Goal: Find specific page/section: Find specific page/section

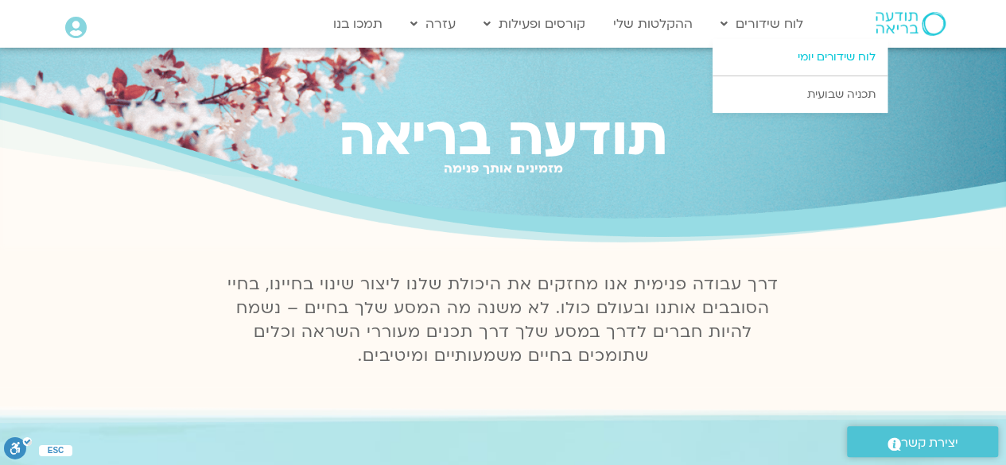
click at [816, 63] on link "לוח שידורים יומי" at bounding box center [800, 57] width 175 height 37
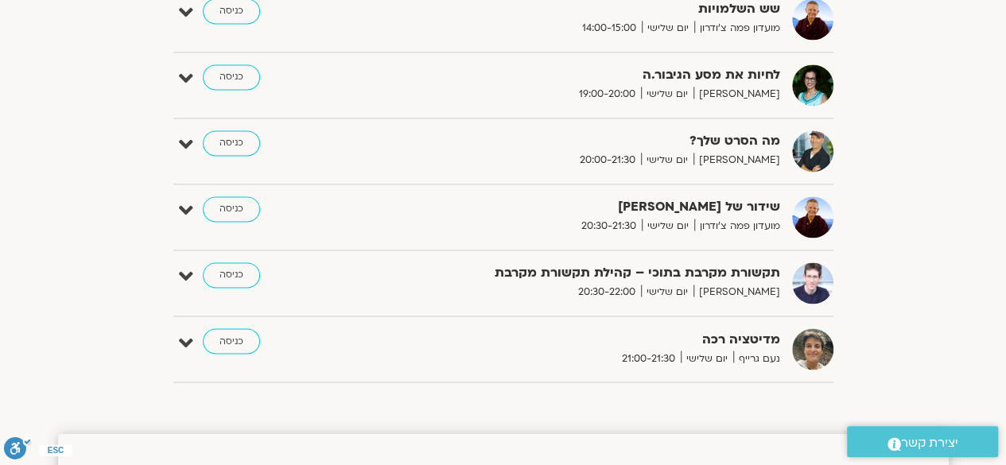
scroll to position [1171, 0]
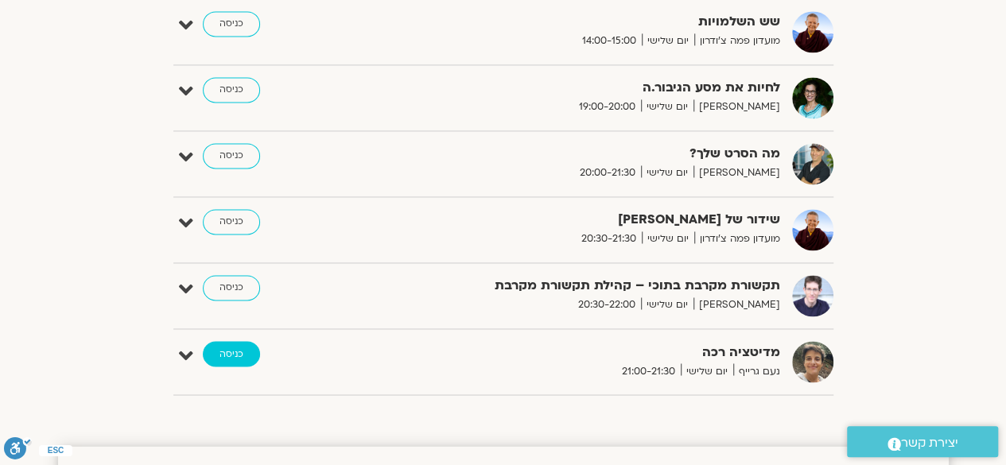
click at [230, 344] on link "כניסה" at bounding box center [231, 353] width 57 height 25
